Goal: Information Seeking & Learning: Learn about a topic

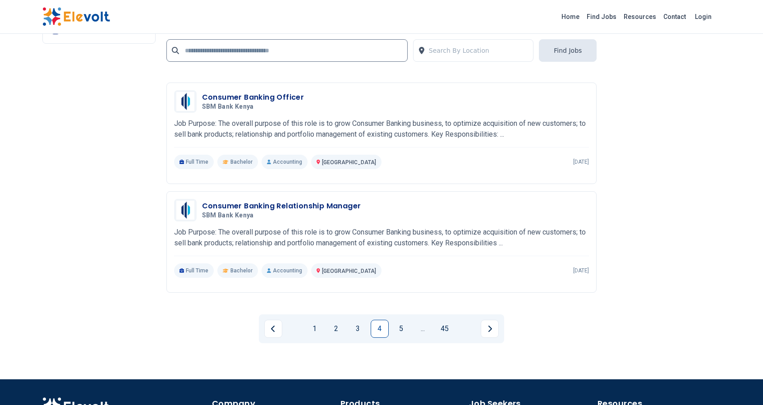
scroll to position [1870, 0]
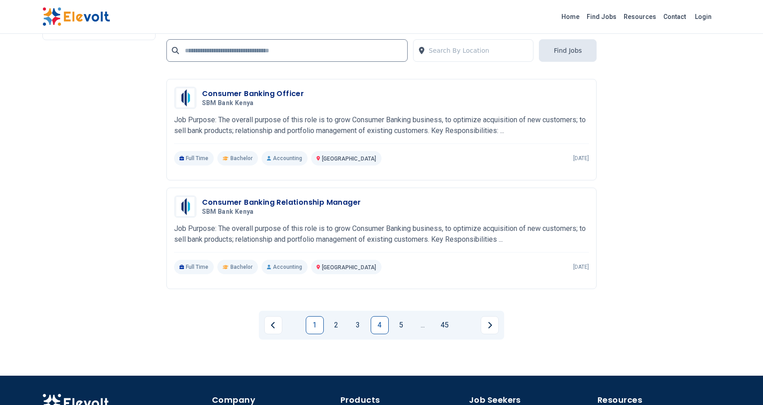
click at [316, 330] on link "1" at bounding box center [315, 325] width 18 height 18
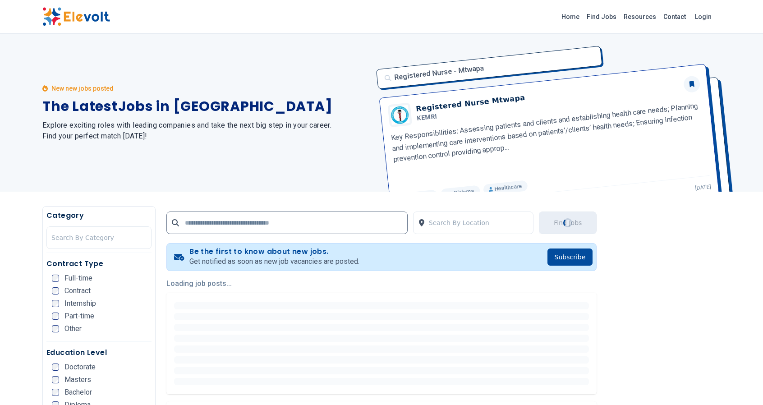
scroll to position [0, 0]
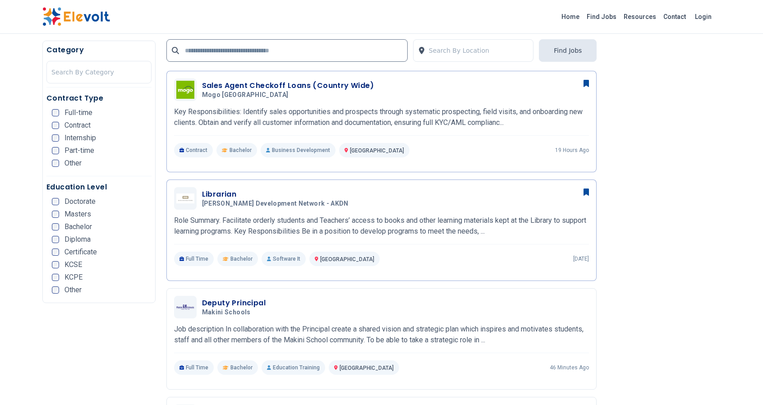
scroll to position [837, 0]
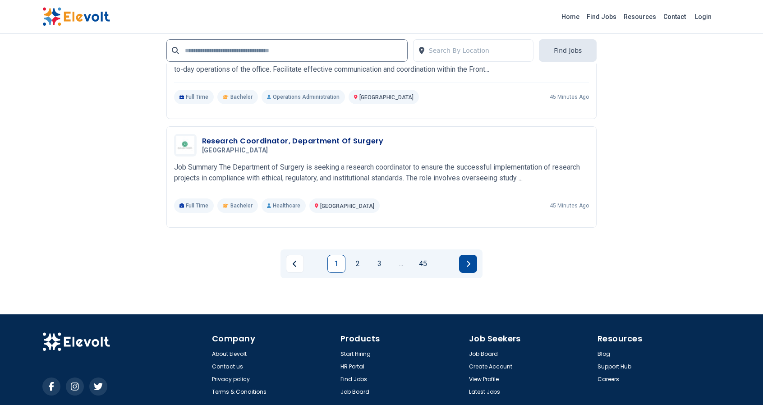
click at [473, 270] on button "Next page" at bounding box center [468, 264] width 18 height 18
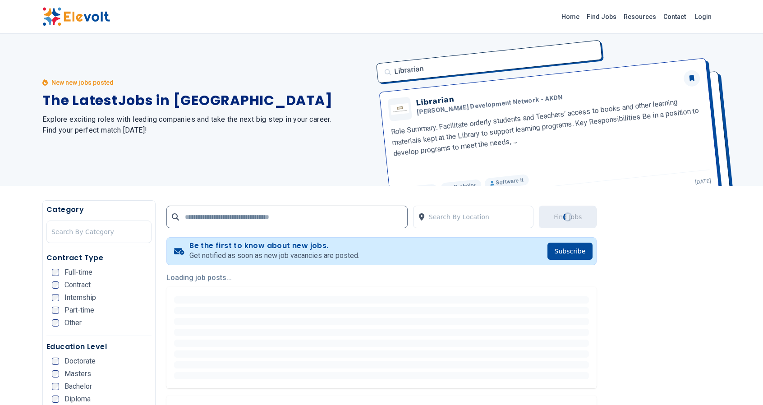
scroll to position [0, 0]
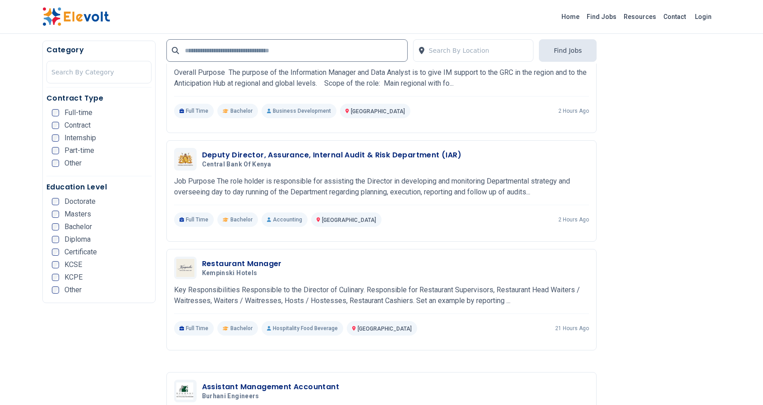
scroll to position [938, 0]
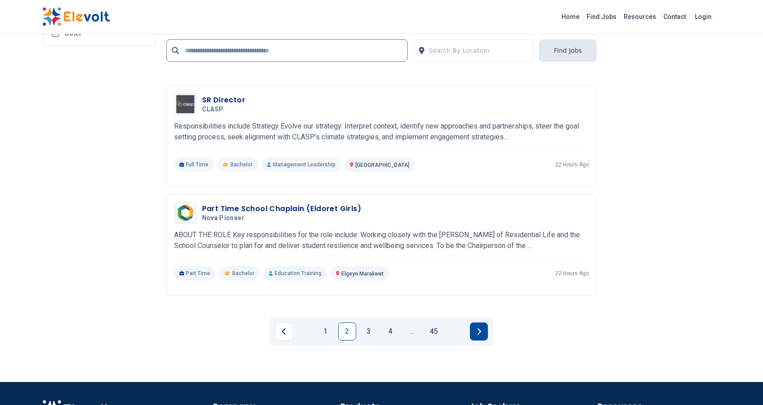
click at [474, 336] on button "Next page" at bounding box center [479, 332] width 18 height 18
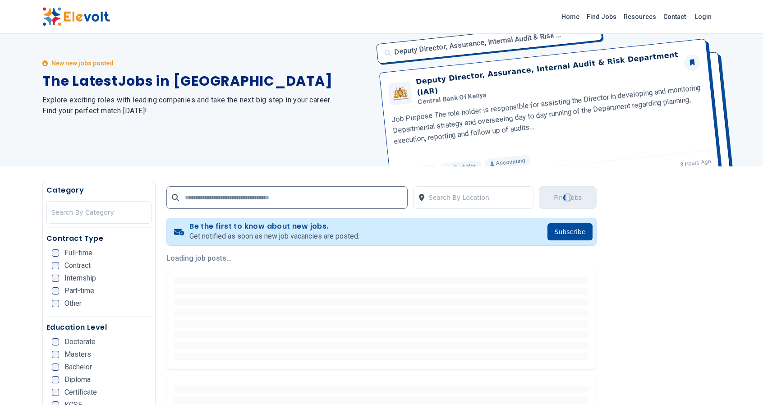
scroll to position [26, 0]
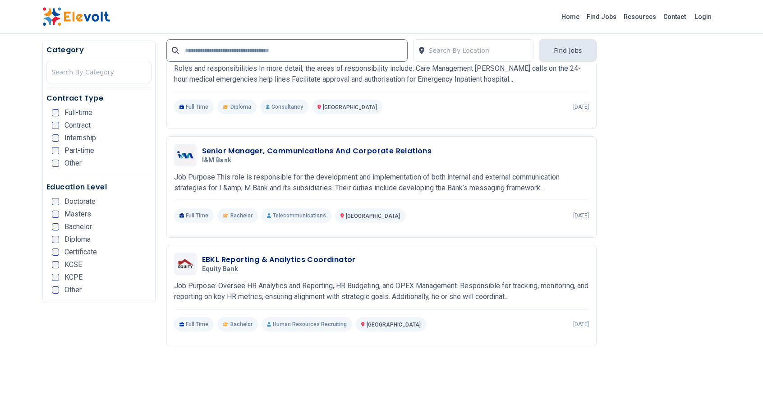
scroll to position [950, 0]
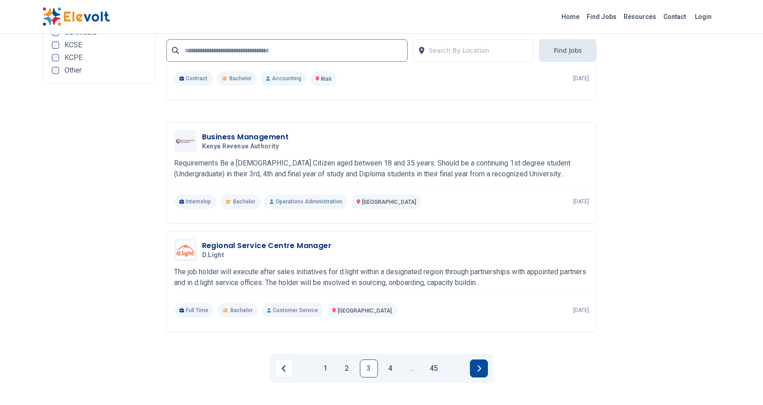
click at [483, 368] on button "Next page" at bounding box center [479, 369] width 18 height 18
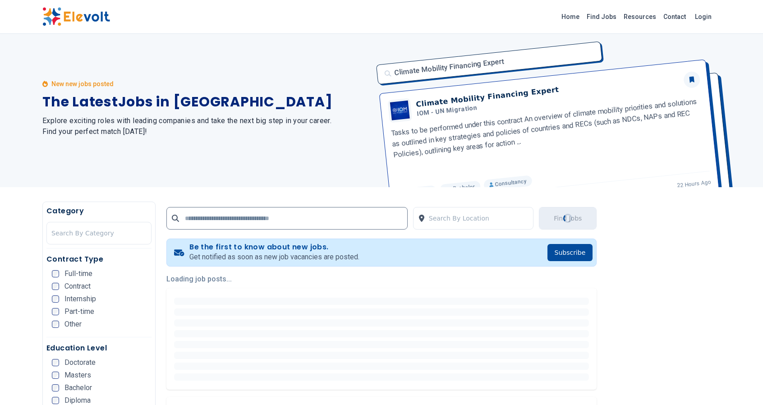
scroll to position [0, 0]
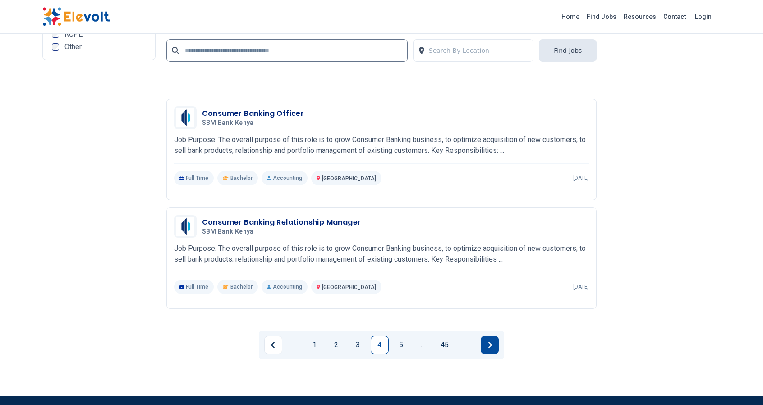
click at [489, 347] on icon "Next page" at bounding box center [491, 345] width 4 height 6
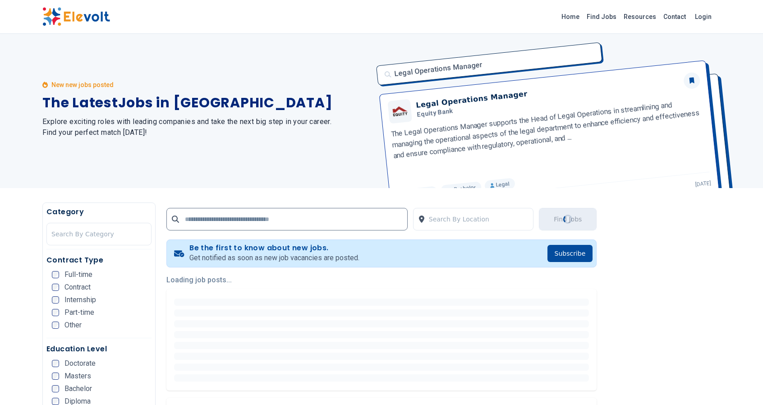
scroll to position [4, 0]
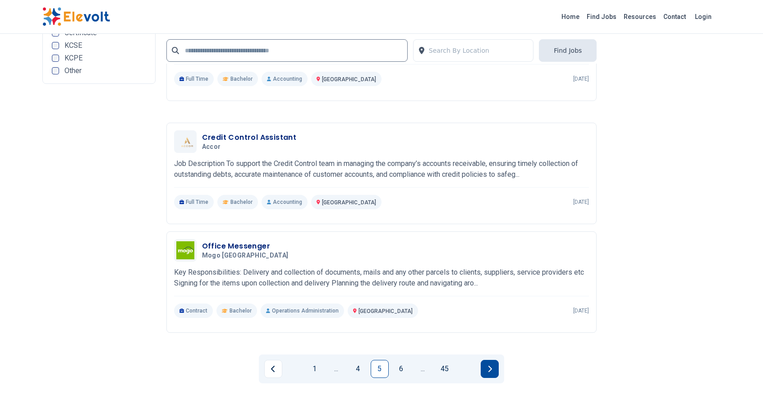
click at [492, 371] on icon "Next page" at bounding box center [490, 368] width 5 height 7
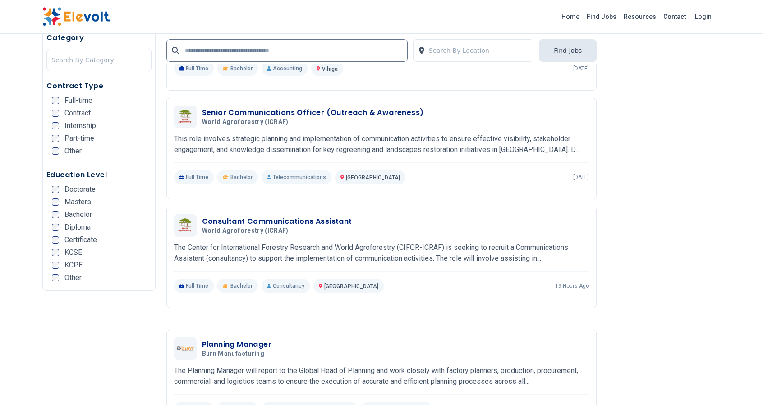
scroll to position [1428, 0]
click at [266, 110] on h3 "Senior Communications Officer (Outreach & Awareness)" at bounding box center [313, 111] width 222 height 11
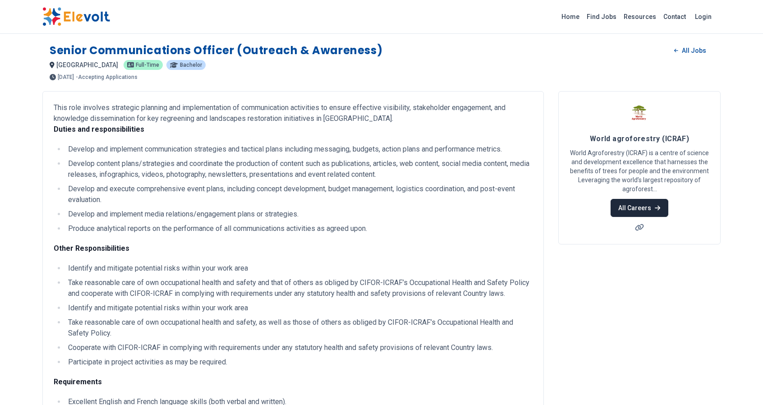
click at [659, 209] on icon at bounding box center [657, 208] width 5 height 6
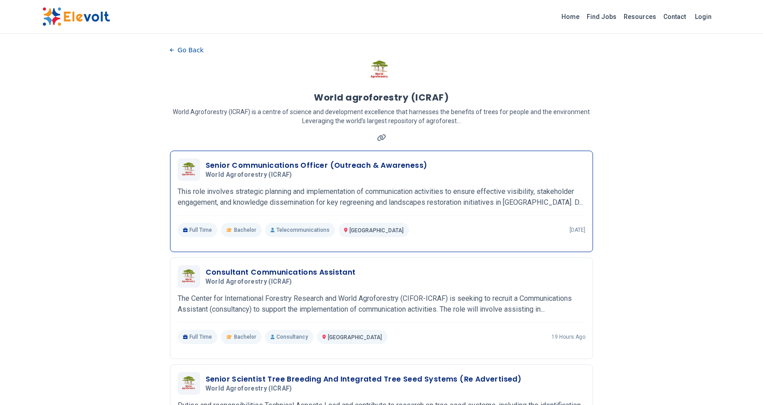
click at [391, 167] on h3 "Senior Communications Officer (Outreach & Awareness)" at bounding box center [317, 165] width 222 height 11
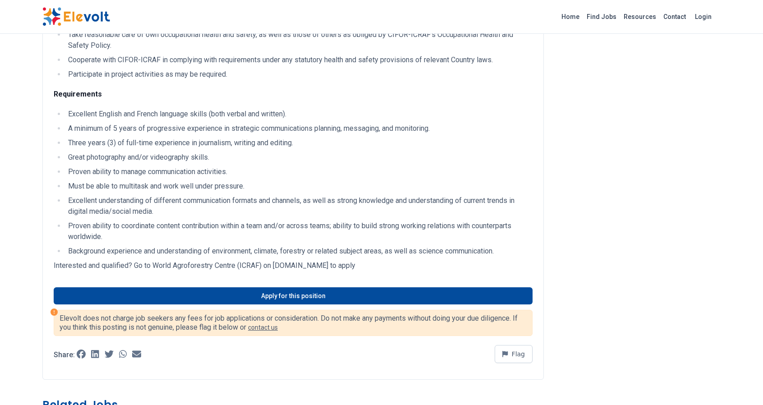
scroll to position [488, 0]
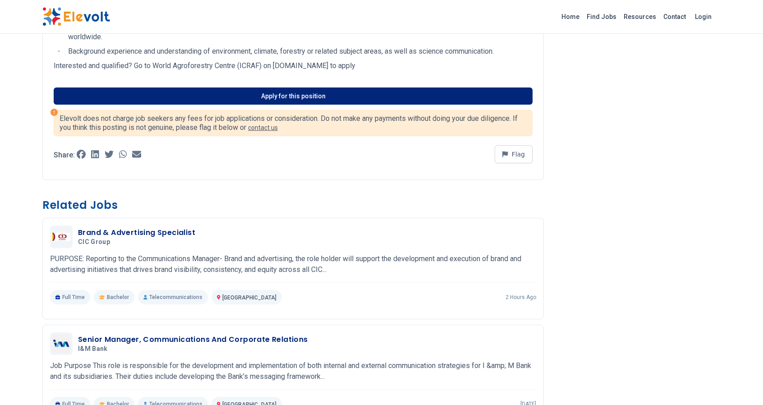
click at [326, 92] on link "Apply for this position" at bounding box center [293, 96] width 479 height 17
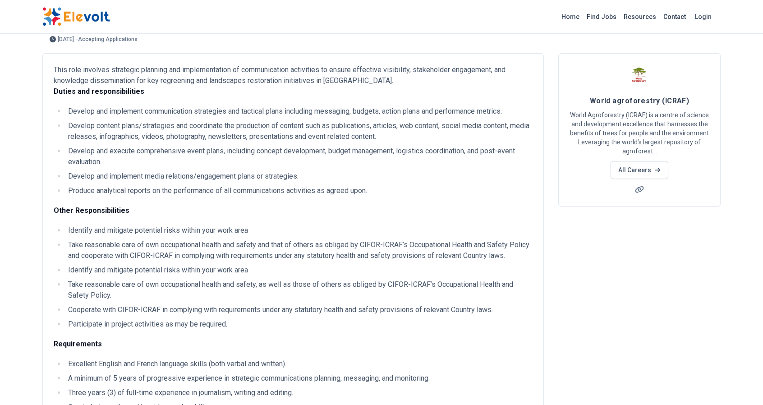
click at [574, 149] on div "World agroforestry (ICRAF) World Agroforestry (ICRAF) is a centre of science an…" at bounding box center [640, 129] width 162 height 153
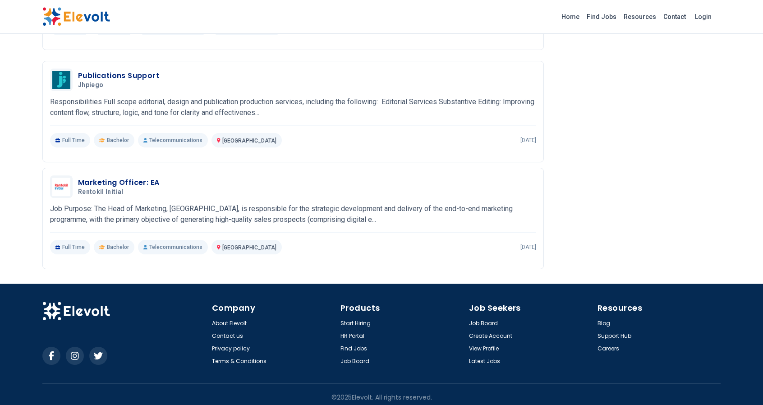
scroll to position [976, 0]
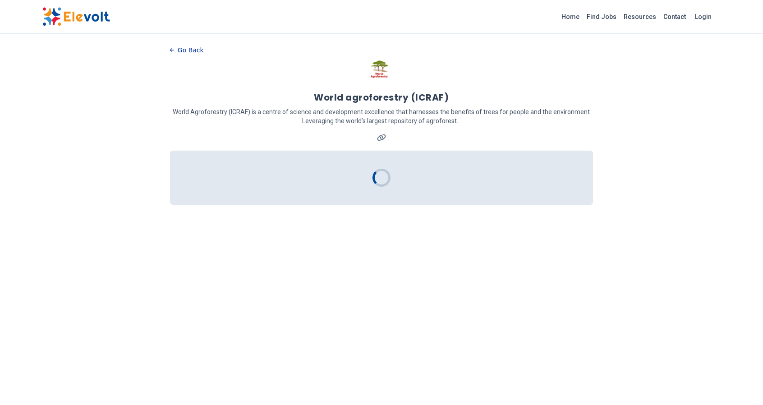
click at [173, 55] on button "Go Back" at bounding box center [187, 50] width 34 height 14
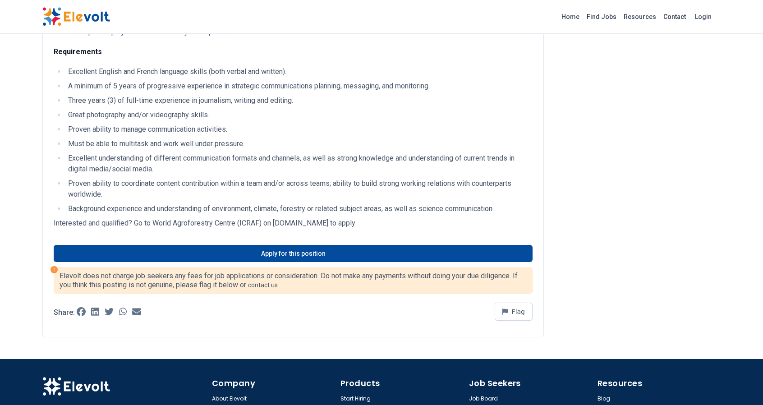
scroll to position [410, 0]
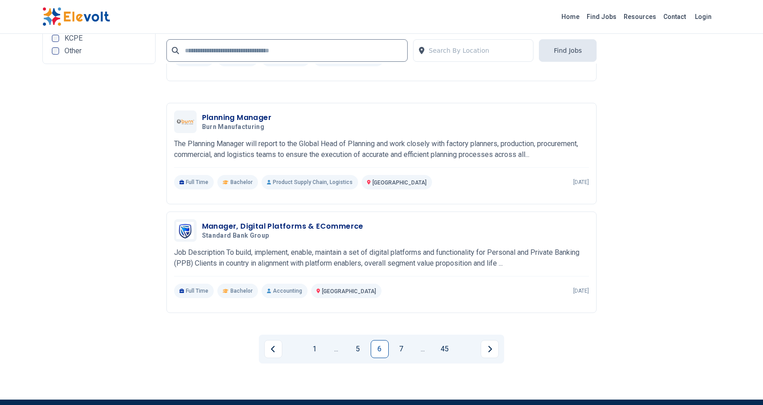
scroll to position [1966, 0]
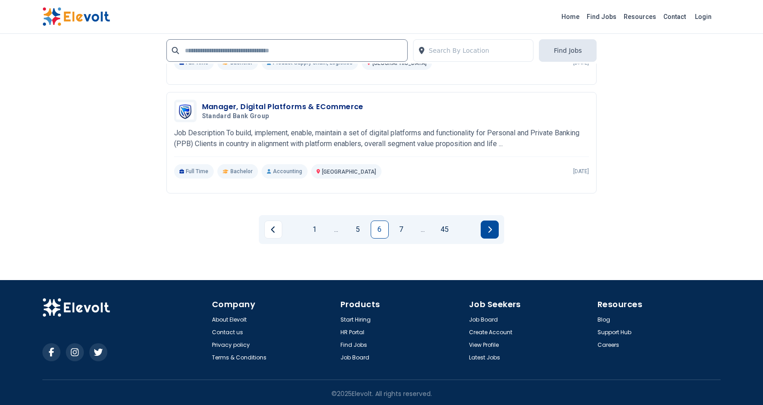
click at [495, 228] on button "Next page" at bounding box center [490, 230] width 18 height 18
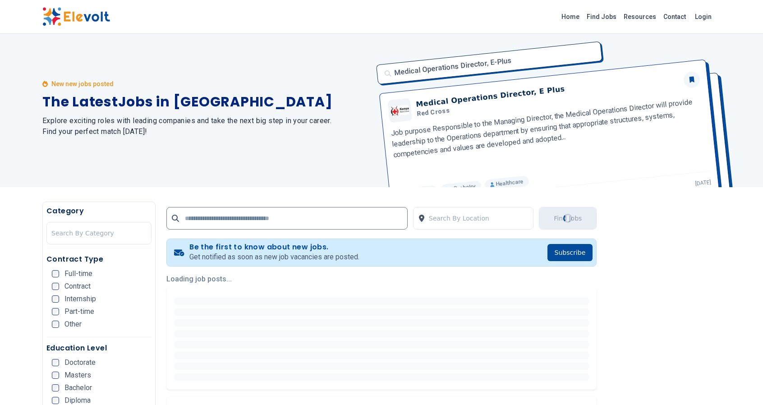
scroll to position [0, 0]
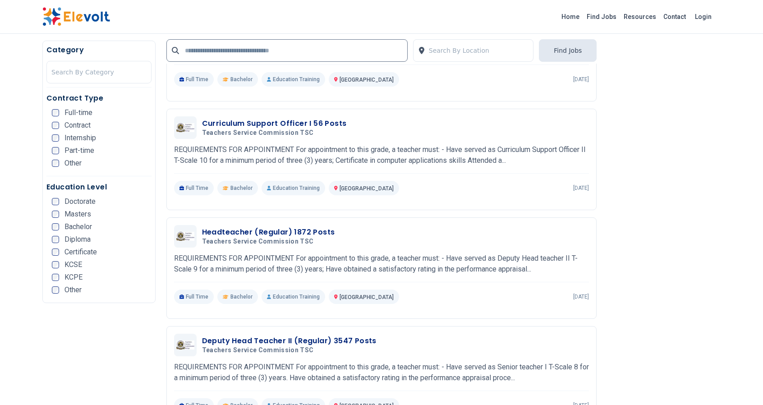
scroll to position [409, 0]
click at [297, 122] on h3 "Curriculum Support Officer I 56 Posts" at bounding box center [274, 123] width 145 height 11
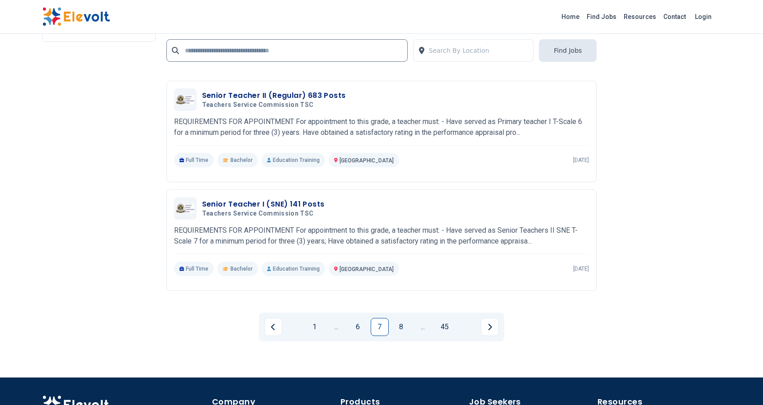
scroll to position [1872, 0]
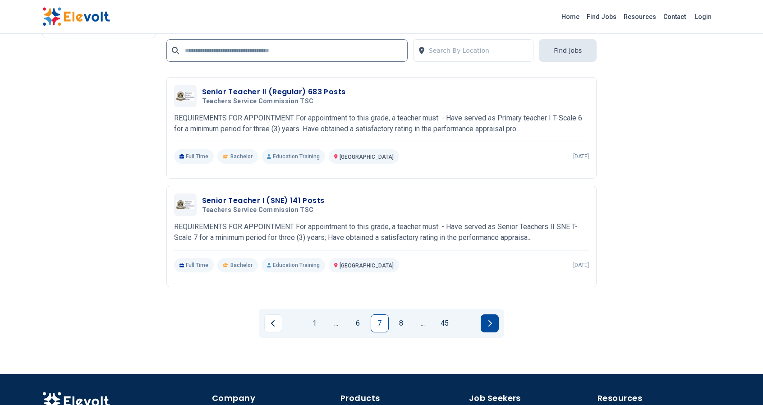
click at [494, 321] on button "Next page" at bounding box center [490, 324] width 18 height 18
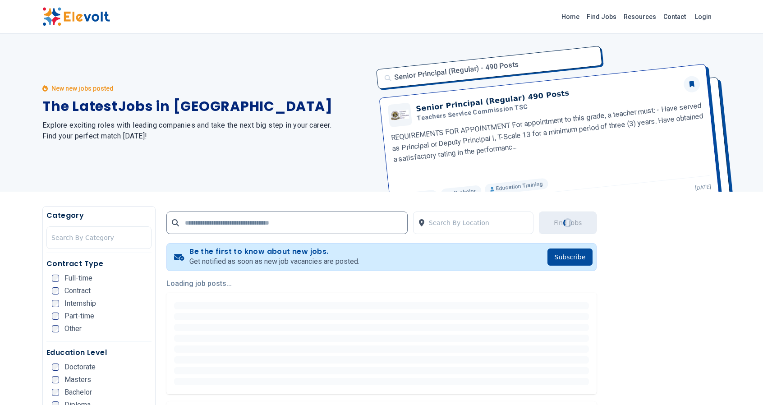
scroll to position [22, 0]
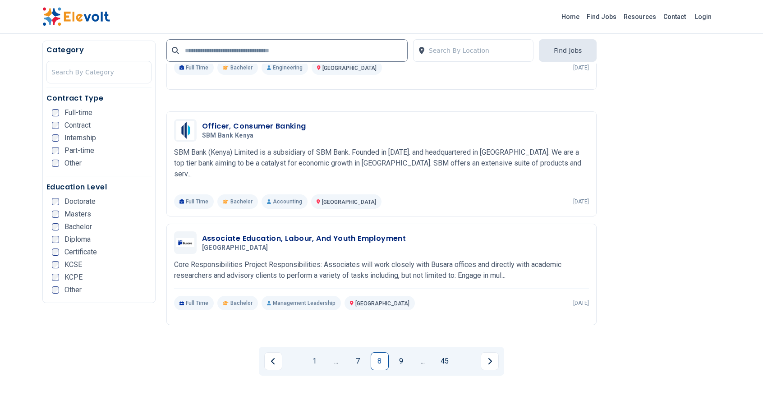
scroll to position [1892, 0]
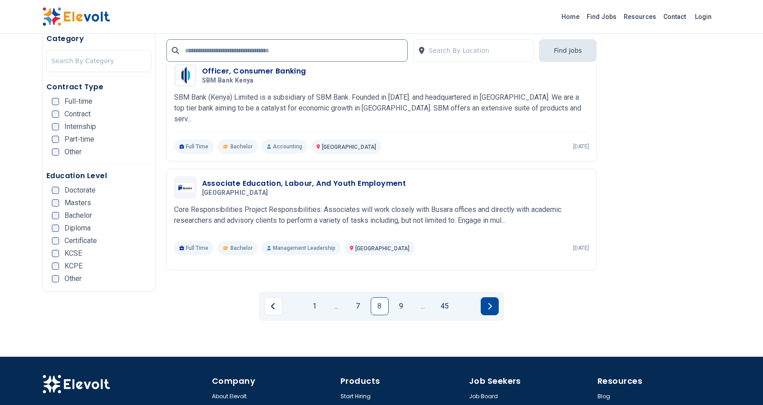
click at [495, 300] on button "Next page" at bounding box center [490, 306] width 18 height 18
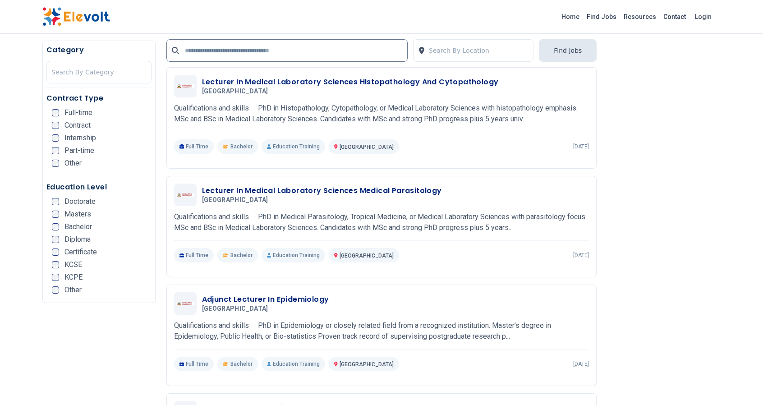
scroll to position [308, 0]
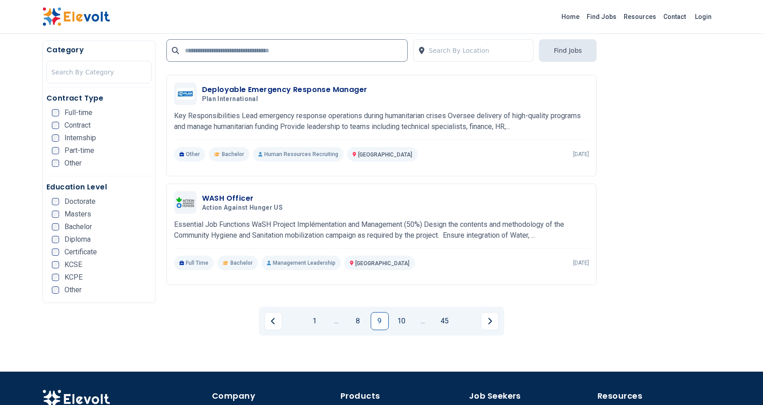
scroll to position [1684, 0]
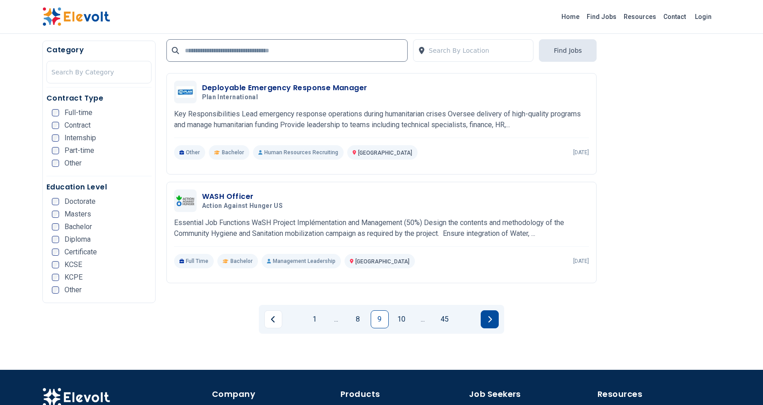
click at [484, 324] on button "Next page" at bounding box center [490, 319] width 18 height 18
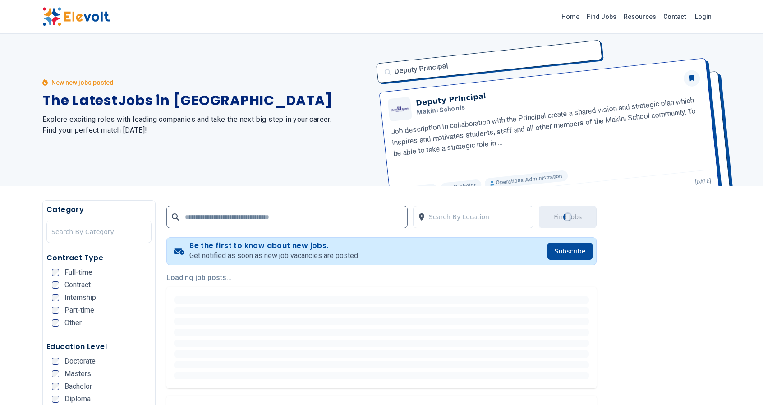
scroll to position [0, 0]
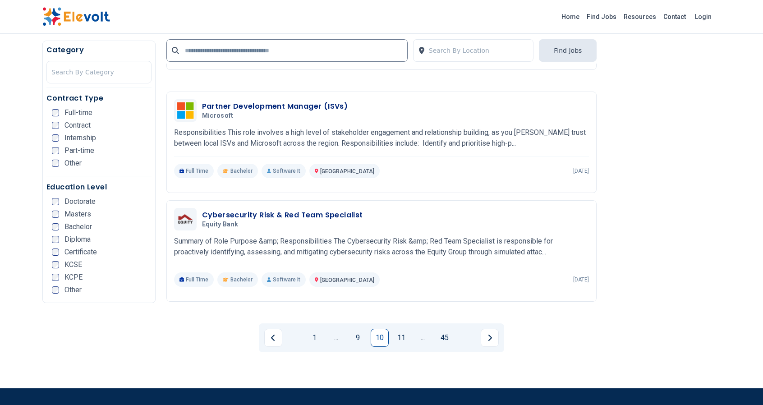
scroll to position [1711, 0]
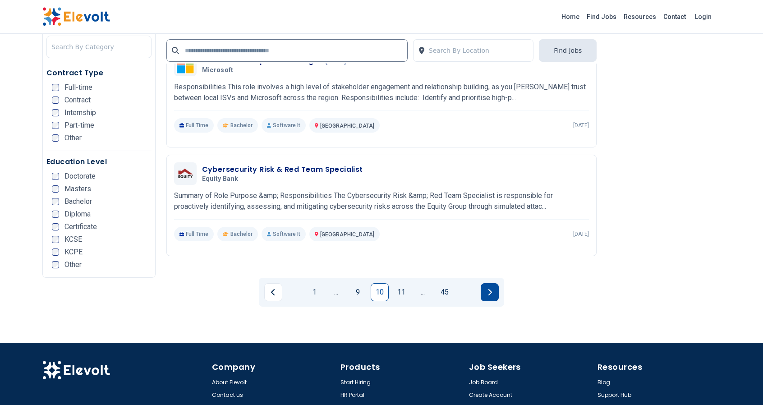
click at [493, 298] on button "Next page" at bounding box center [490, 292] width 18 height 18
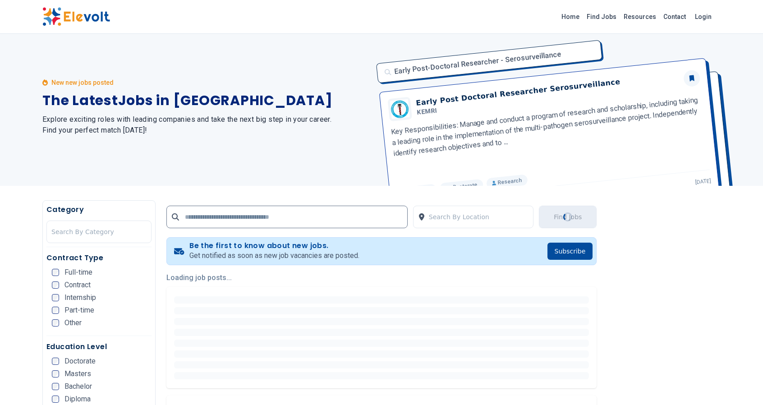
scroll to position [0, 0]
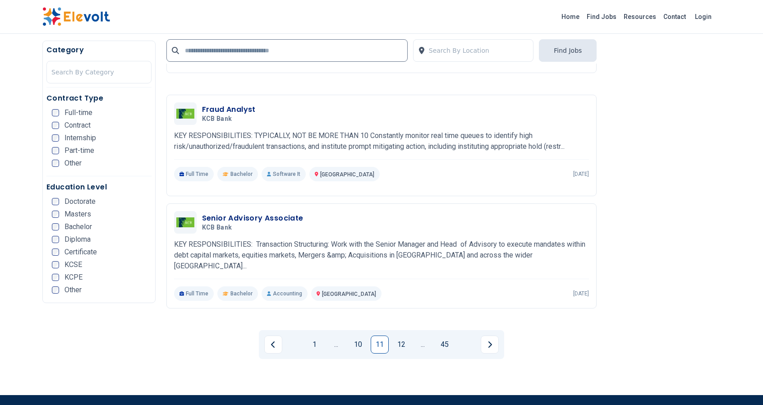
scroll to position [1673, 0]
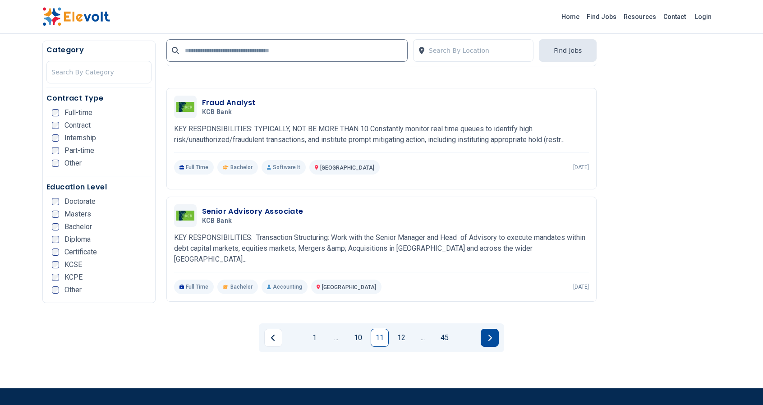
click at [492, 333] on button "Next page" at bounding box center [490, 338] width 18 height 18
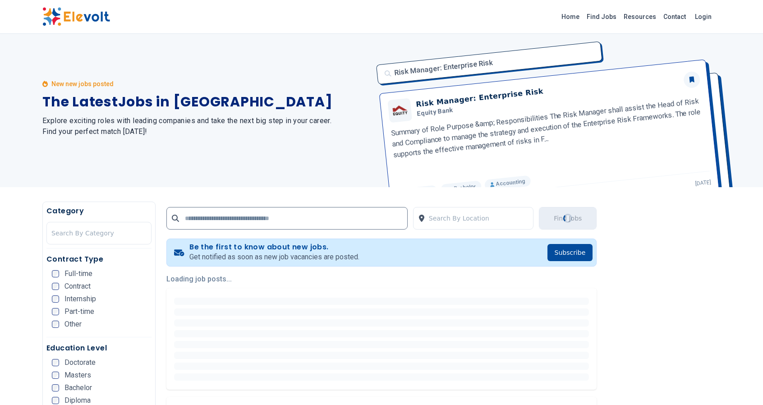
scroll to position [0, 0]
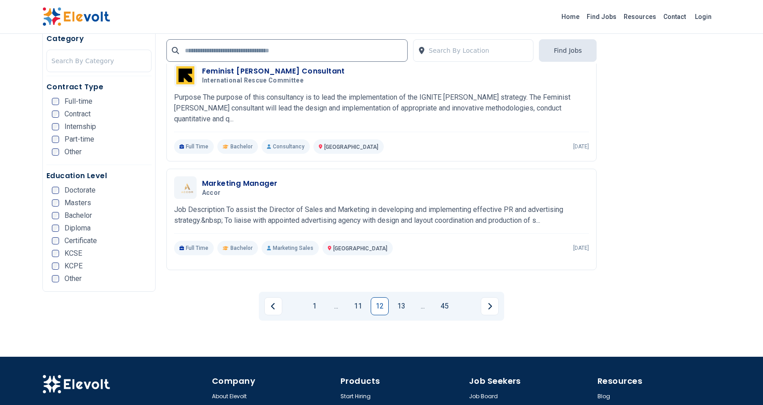
scroll to position [1713, 0]
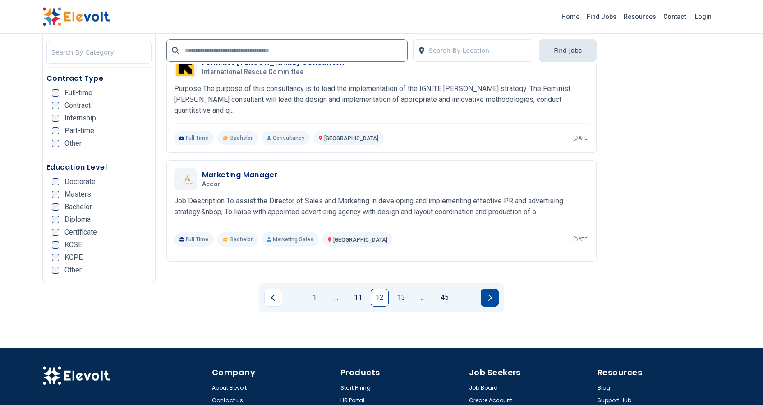
click at [489, 294] on icon "Next page" at bounding box center [490, 297] width 5 height 7
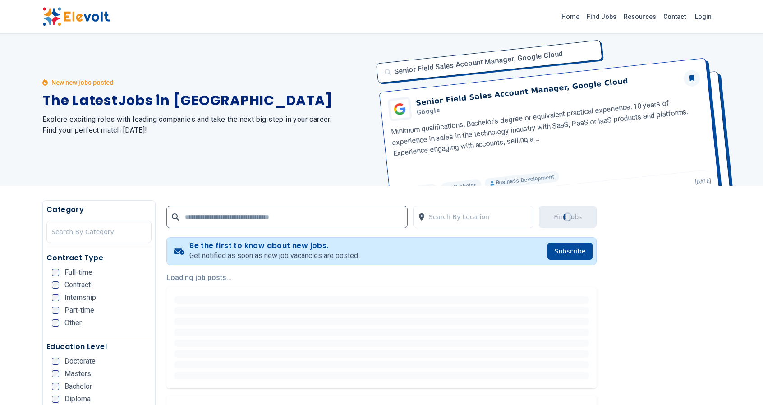
scroll to position [0, 0]
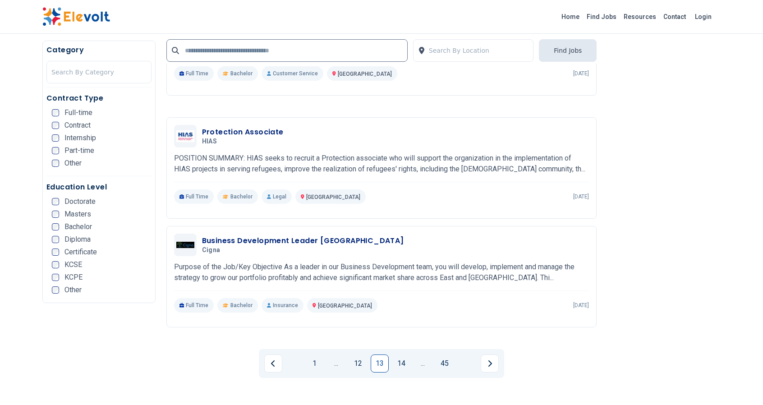
scroll to position [1642, 0]
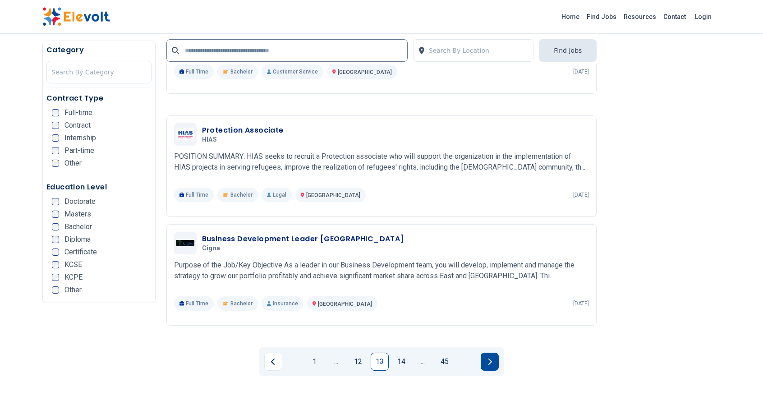
click at [490, 361] on icon "Next page" at bounding box center [490, 361] width 5 height 7
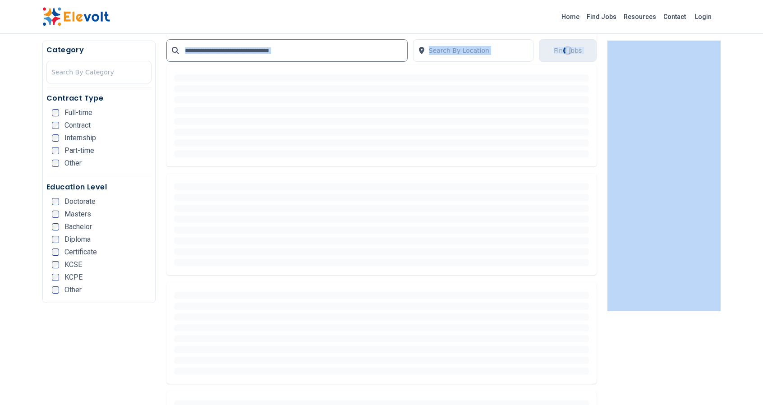
click at [490, 361] on div "New new jobs posted The Latest Jobs in [GEOGRAPHIC_DATA] Explore exciting roles…" at bounding box center [381, 201] width 763 height 1946
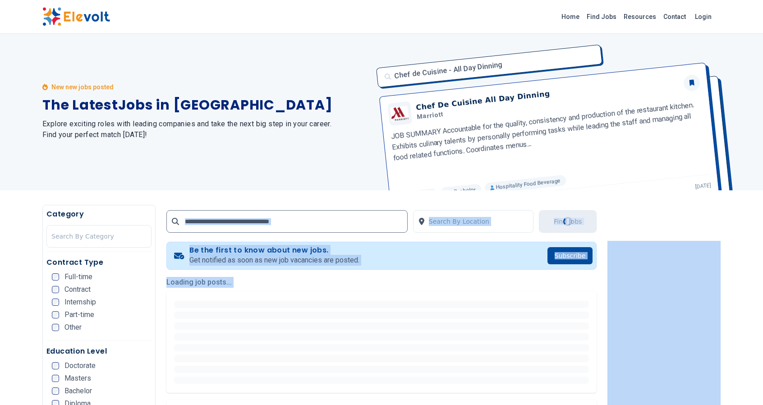
scroll to position [0, 0]
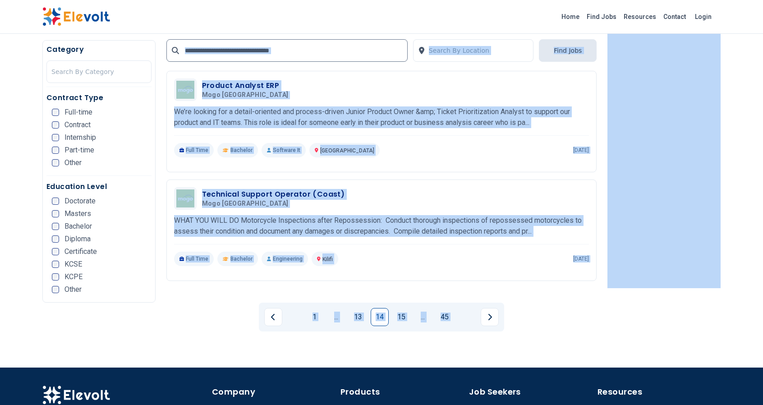
scroll to position [1688, 0]
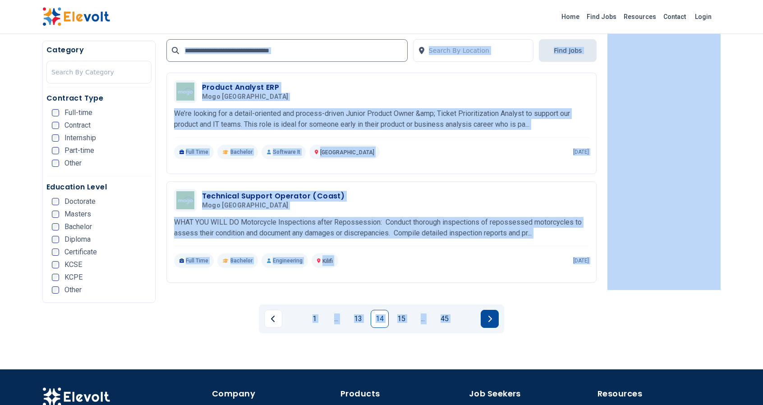
click at [493, 320] on button "Next page" at bounding box center [490, 319] width 18 height 18
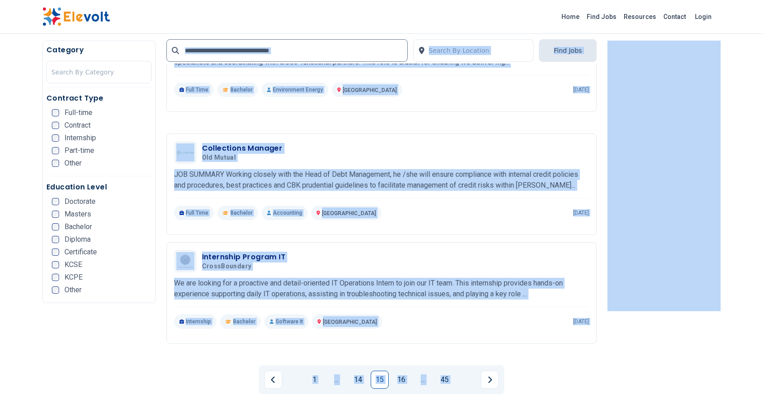
scroll to position [1688, 0]
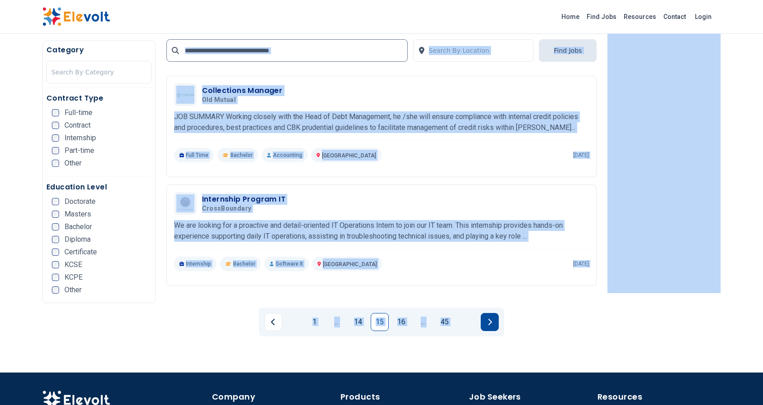
click at [495, 316] on button "Next page" at bounding box center [490, 322] width 18 height 18
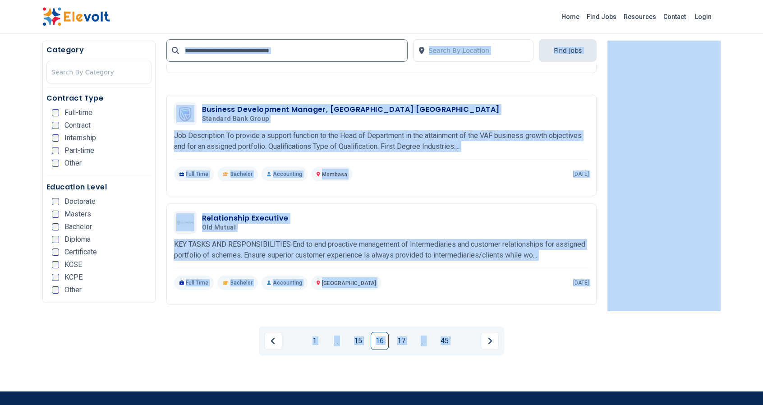
scroll to position [1671, 0]
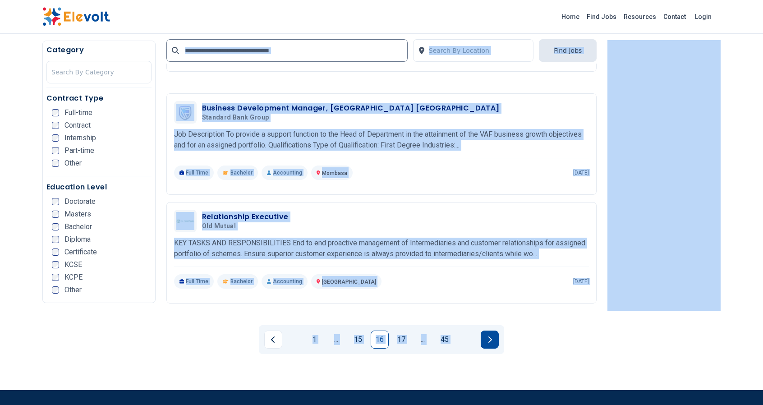
click at [486, 332] on button "Next page" at bounding box center [490, 340] width 18 height 18
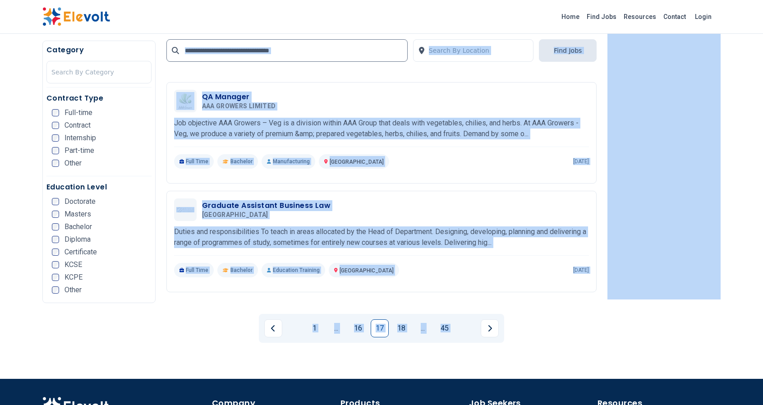
scroll to position [1680, 0]
